Goal: Navigation & Orientation: Find specific page/section

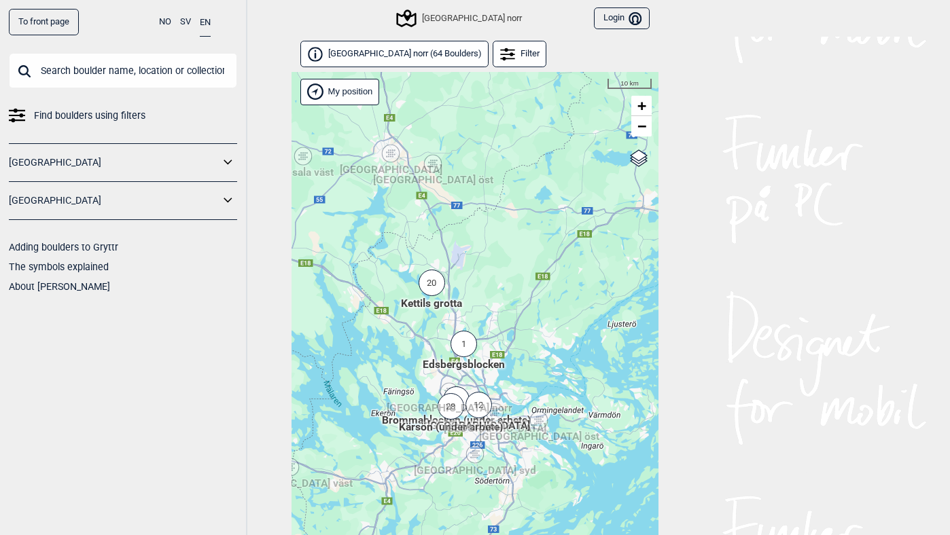
click at [550, 429] on span "[GEOGRAPHIC_DATA] öst" at bounding box center [539, 429] width 120 height 0
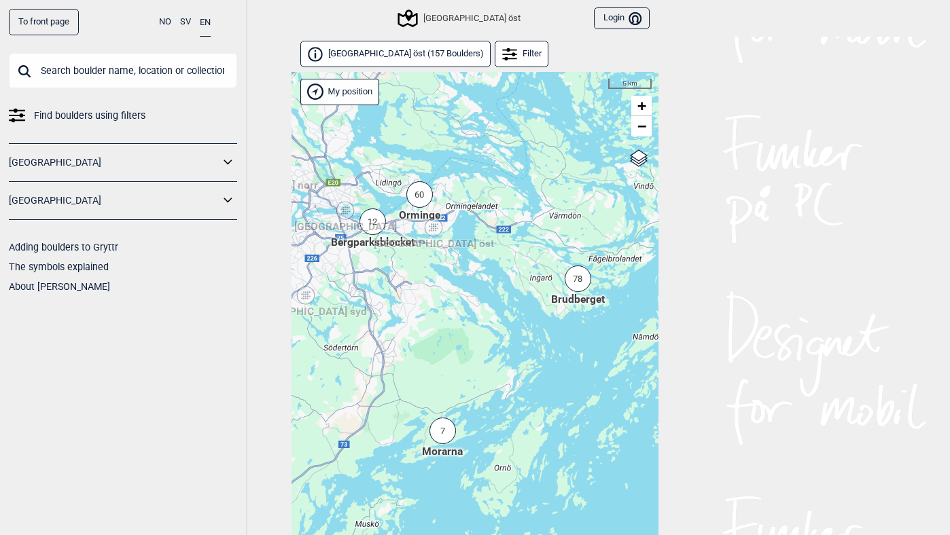
click at [372, 219] on div "12" at bounding box center [372, 222] width 27 height 27
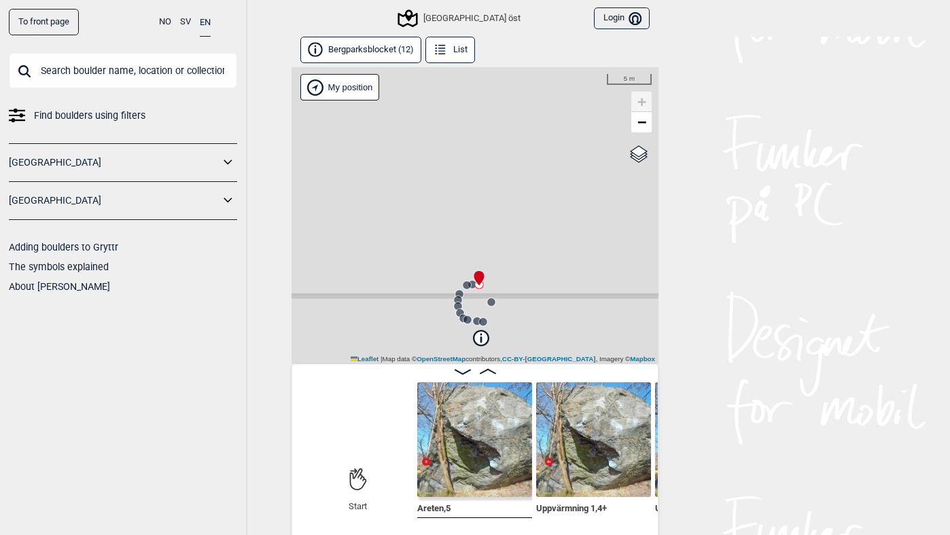
scroll to position [7, 0]
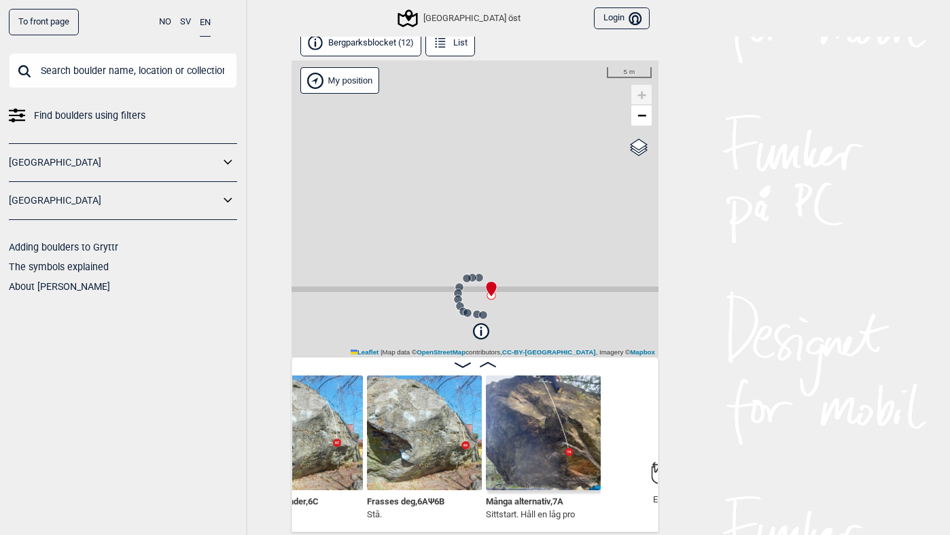
scroll to position [0, 1339]
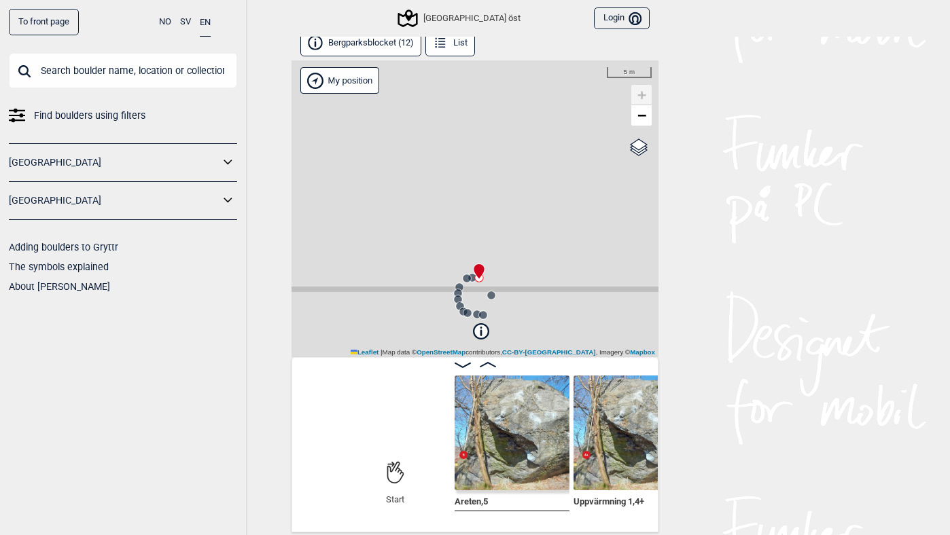
scroll to position [0, 64]
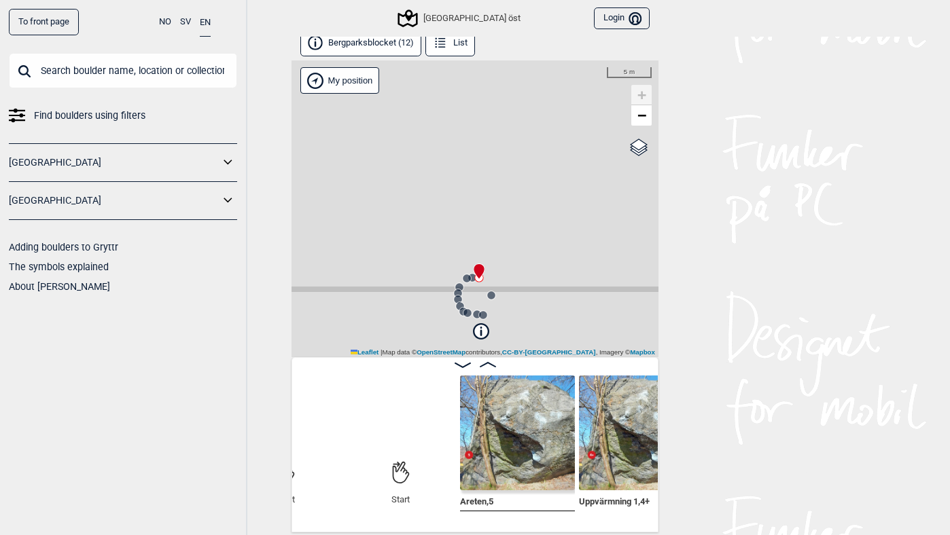
click at [353, 39] on button "Bergparksblocket (12)" at bounding box center [360, 43] width 121 height 27
